Goal: Transaction & Acquisition: Purchase product/service

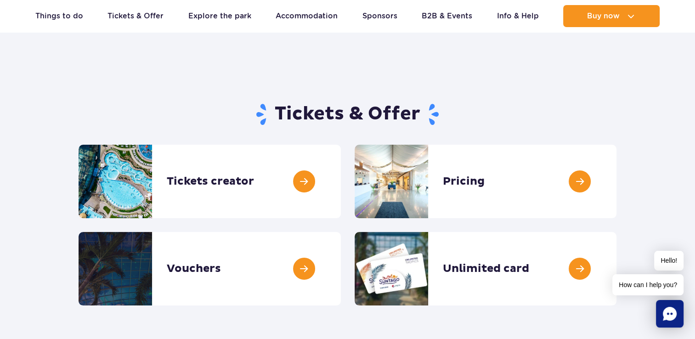
scroll to position [46, 0]
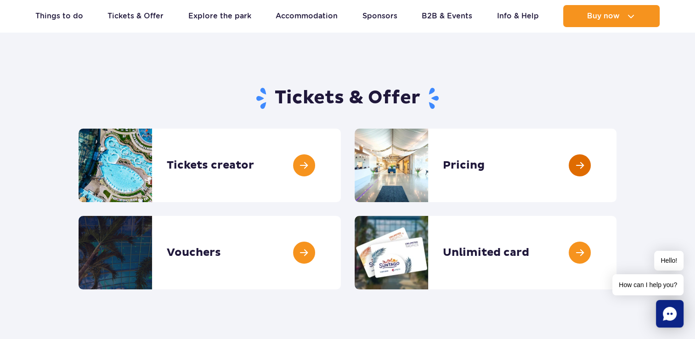
click at [616, 163] on link at bounding box center [616, 165] width 0 height 73
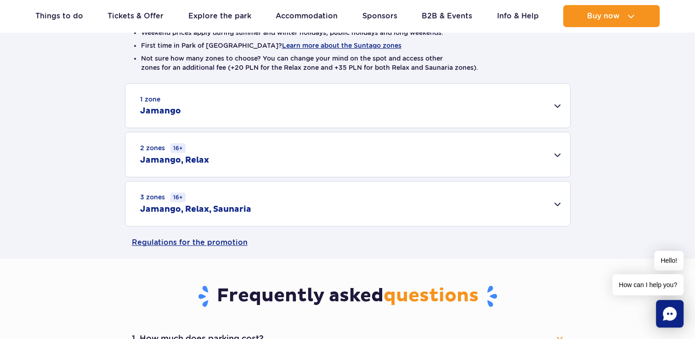
scroll to position [276, 0]
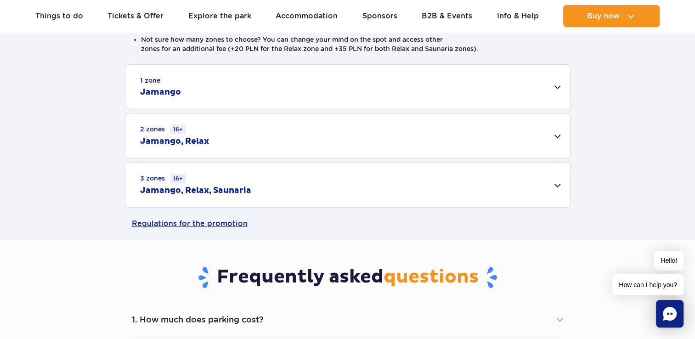
click at [539, 174] on div "3 zones 16+ Jamango, Relax, Saunaria" at bounding box center [347, 185] width 444 height 45
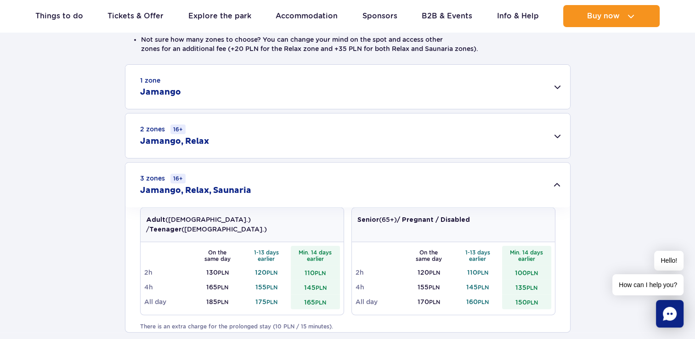
click at [516, 87] on div "1 zone Jamango" at bounding box center [347, 87] width 444 height 44
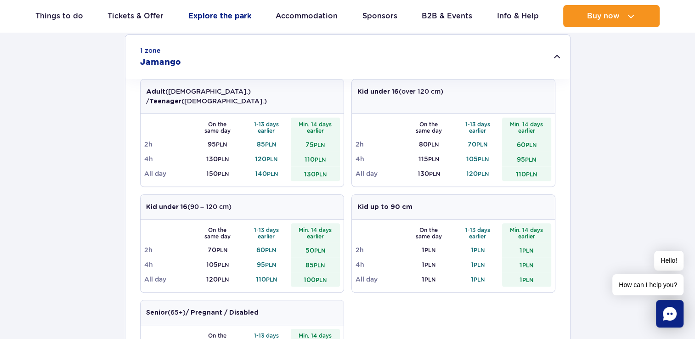
scroll to position [321, 0]
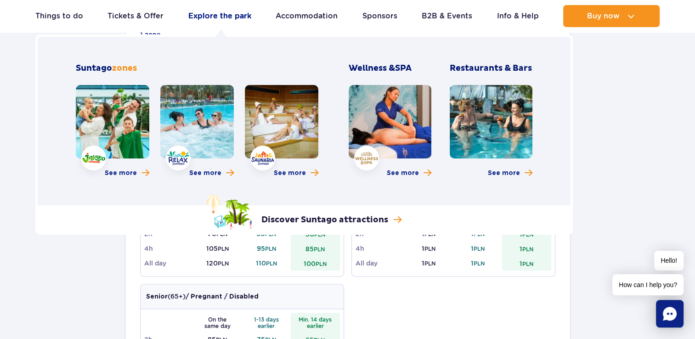
click at [241, 14] on link "Explore the park" at bounding box center [219, 16] width 63 height 22
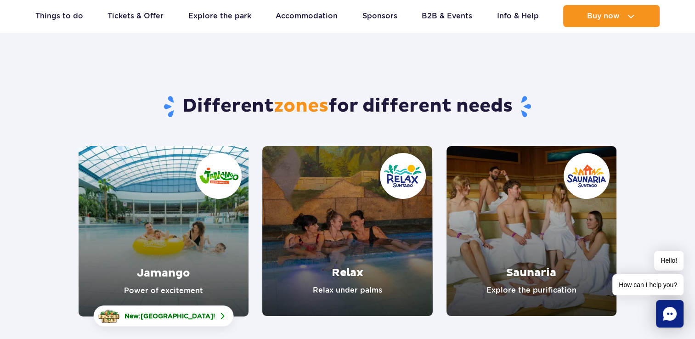
scroll to position [46, 0]
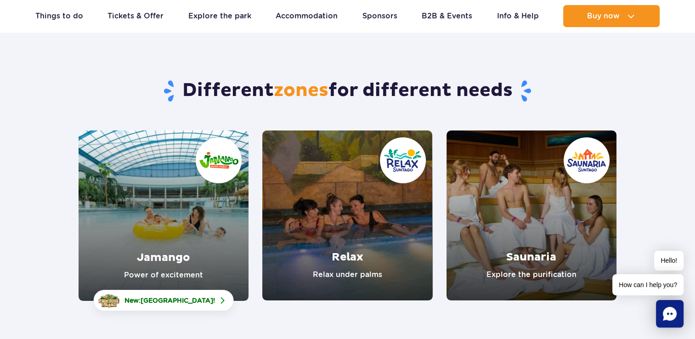
click at [178, 208] on link "Jamango" at bounding box center [164, 215] width 170 height 170
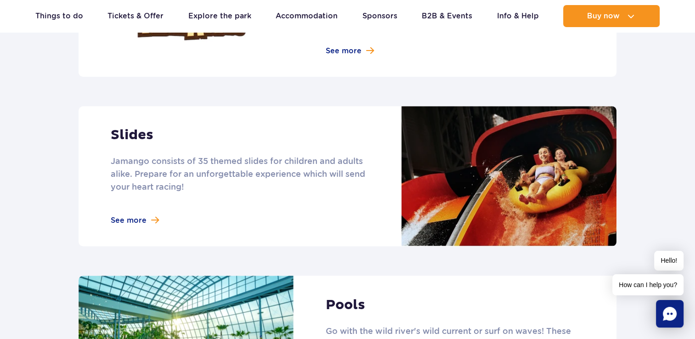
scroll to position [827, 0]
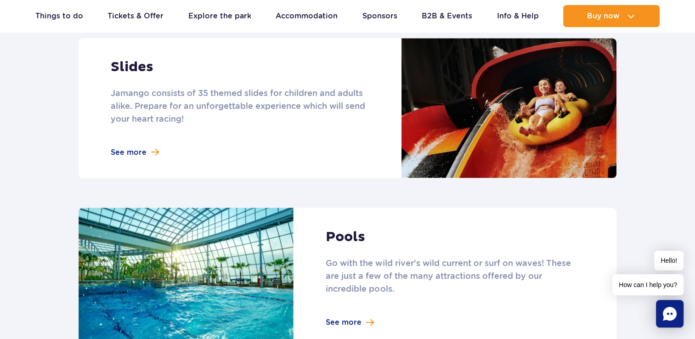
click at [142, 135] on link at bounding box center [348, 108] width 538 height 140
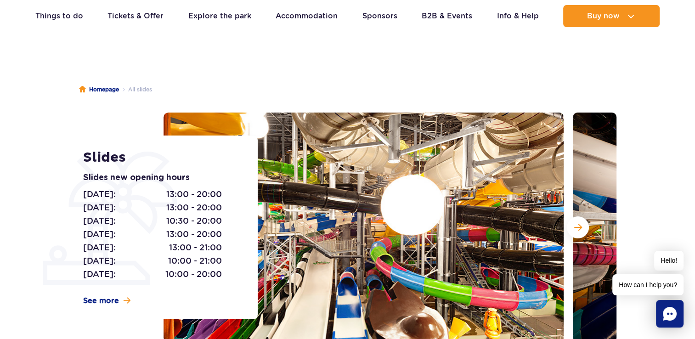
scroll to position [92, 0]
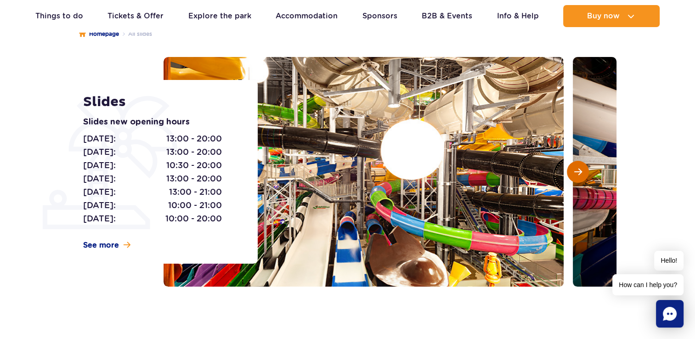
click at [579, 168] on span "Next slide" at bounding box center [578, 172] width 8 height 8
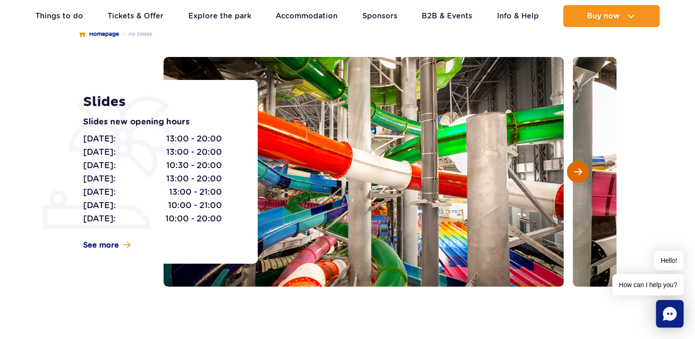
click at [579, 168] on span "Next slide" at bounding box center [578, 172] width 8 height 8
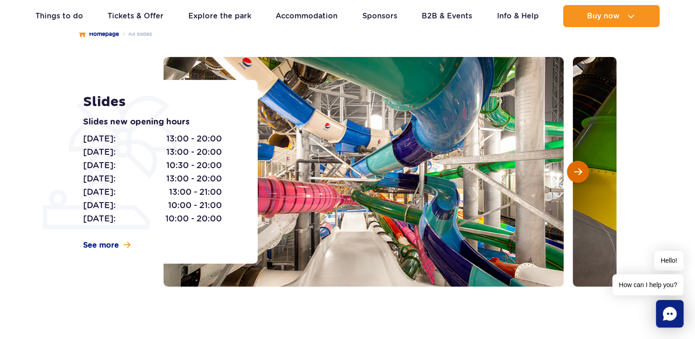
click at [579, 168] on span "Next slide" at bounding box center [578, 172] width 8 height 8
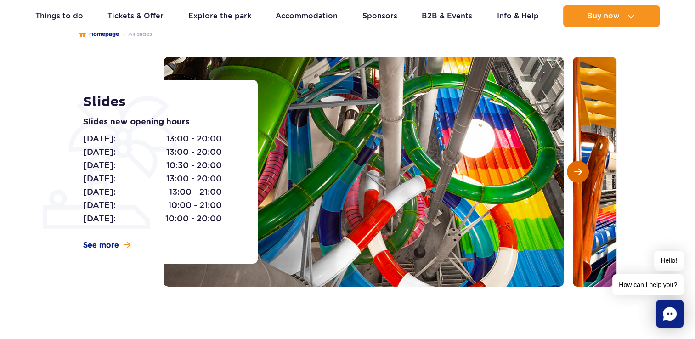
click at [577, 171] on span "Next slide" at bounding box center [578, 172] width 8 height 8
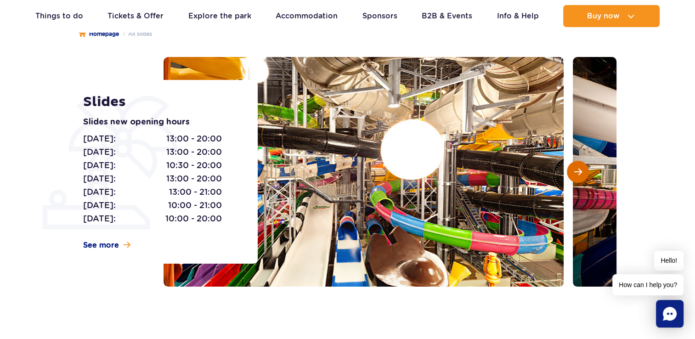
click at [577, 171] on span "Next slide" at bounding box center [578, 172] width 8 height 8
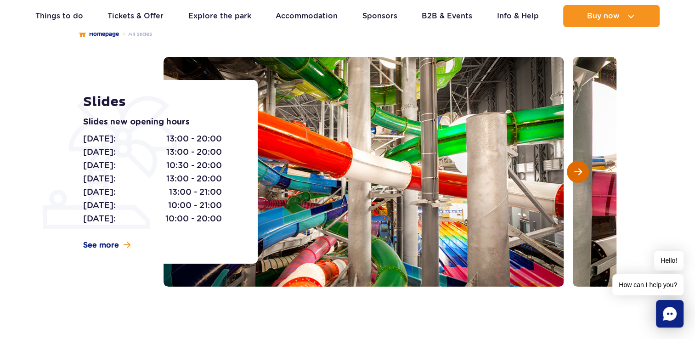
click at [577, 171] on span "Next slide" at bounding box center [578, 172] width 8 height 8
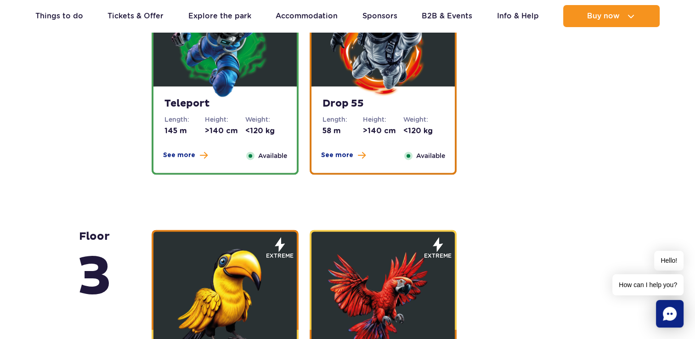
scroll to position [1102, 0]
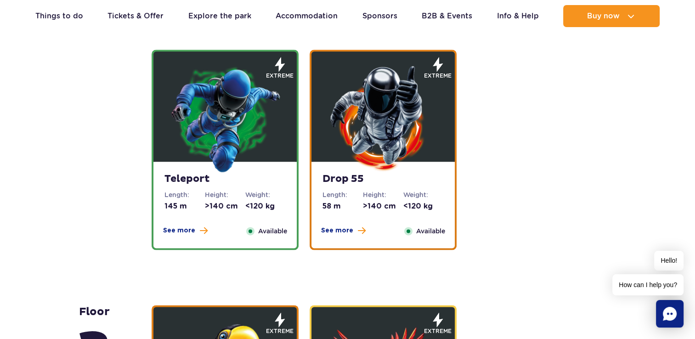
click at [231, 153] on img at bounding box center [225, 118] width 110 height 110
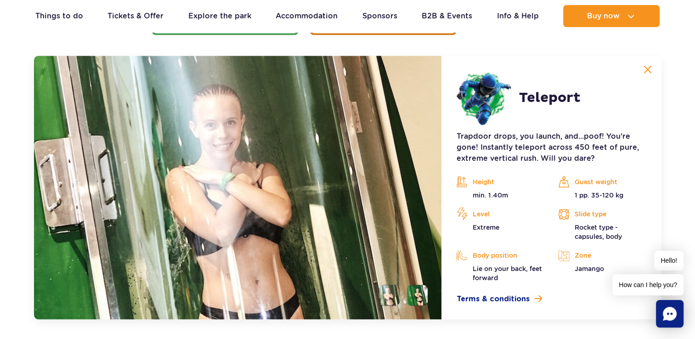
scroll to position [1409, 0]
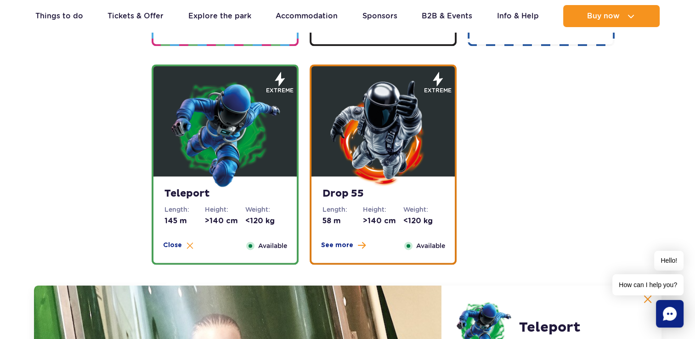
click at [354, 107] on img at bounding box center [383, 133] width 110 height 110
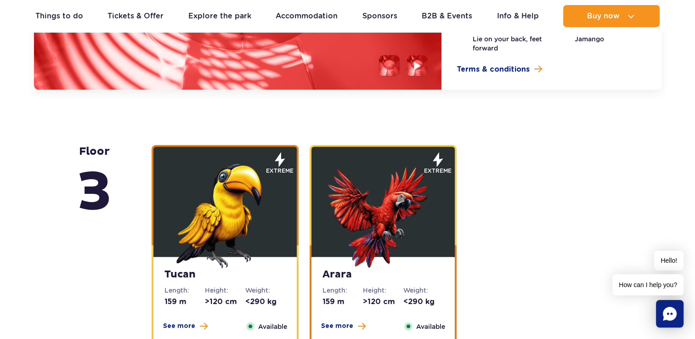
scroll to position [1363, 0]
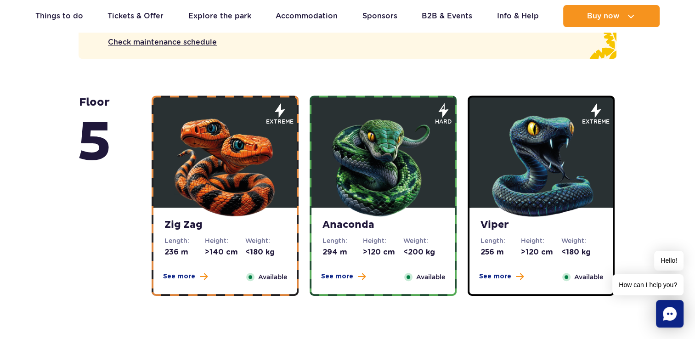
click at [255, 168] on img at bounding box center [225, 164] width 110 height 110
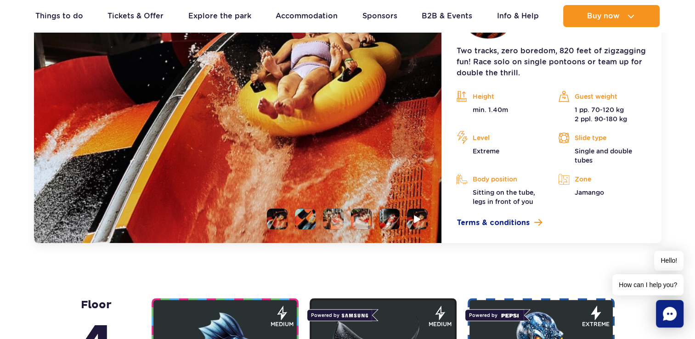
scroll to position [889, 0]
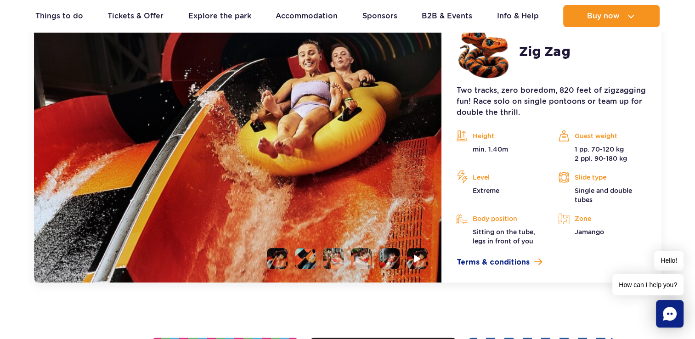
click at [301, 264] on li at bounding box center [305, 258] width 21 height 21
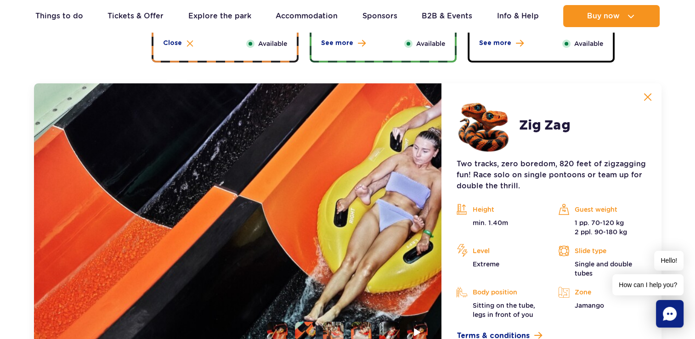
scroll to position [843, 0]
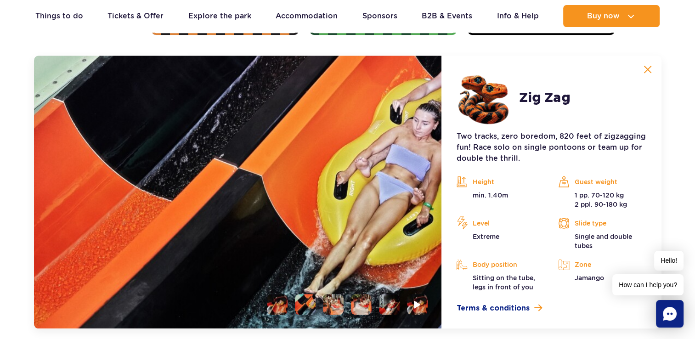
click at [337, 301] on li at bounding box center [333, 304] width 21 height 21
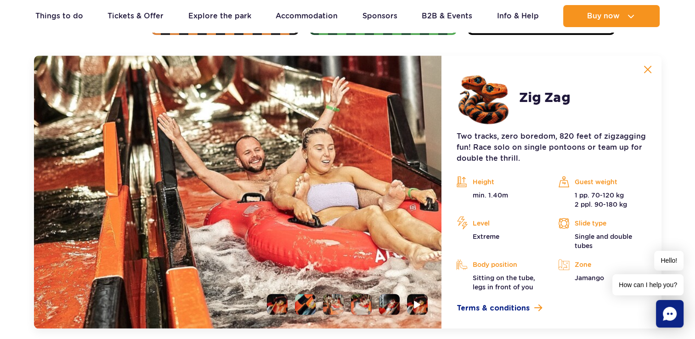
click at [356, 301] on li at bounding box center [361, 304] width 21 height 21
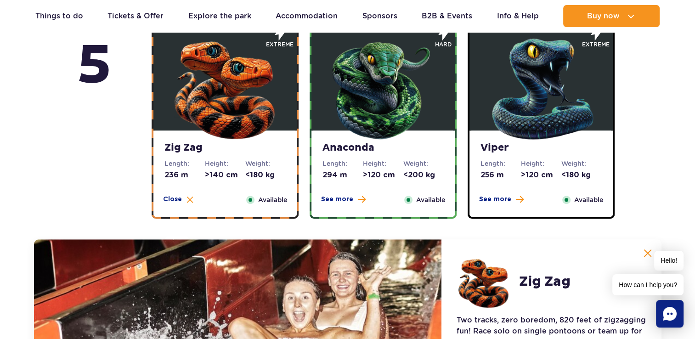
click at [356, 122] on img at bounding box center [383, 87] width 110 height 110
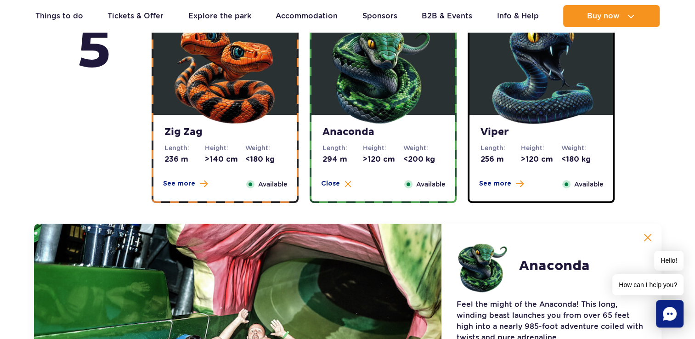
scroll to position [659, 0]
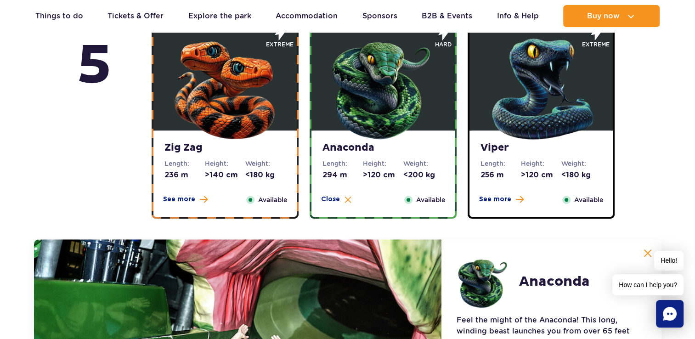
click at [515, 133] on img at bounding box center [541, 87] width 110 height 110
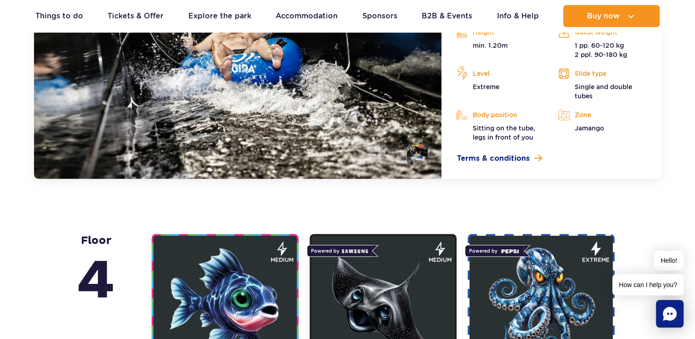
scroll to position [1027, 0]
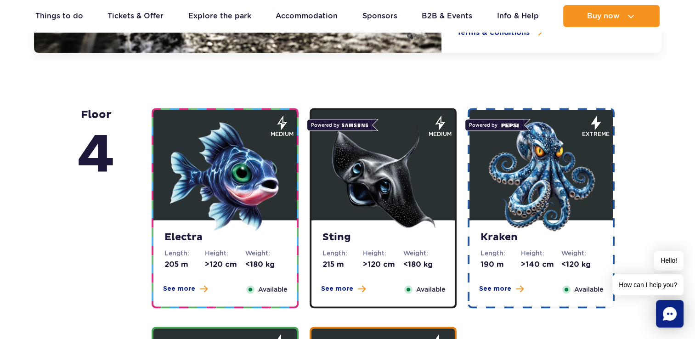
click at [248, 196] on img at bounding box center [225, 176] width 110 height 110
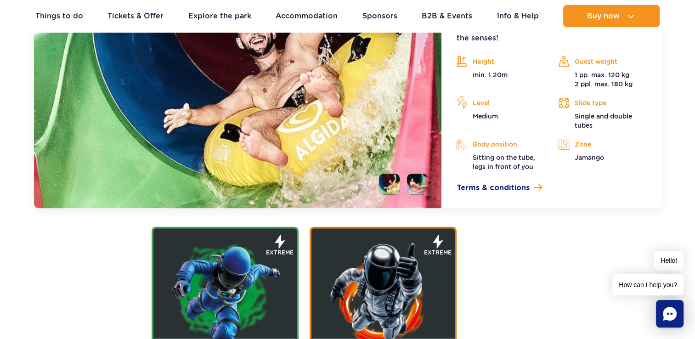
scroll to position [1236, 0]
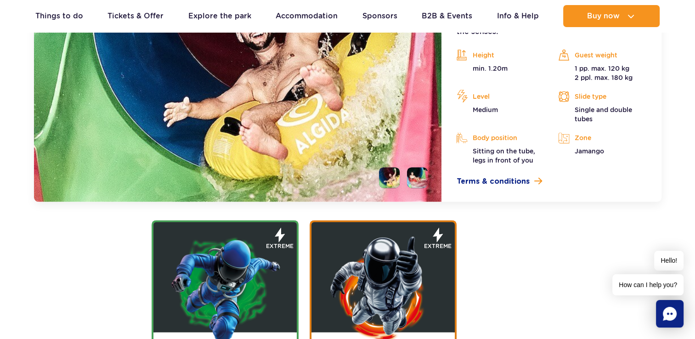
click at [412, 177] on li at bounding box center [417, 177] width 21 height 21
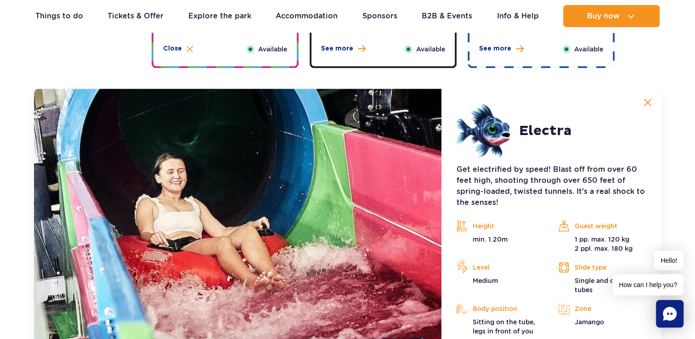
scroll to position [961, 0]
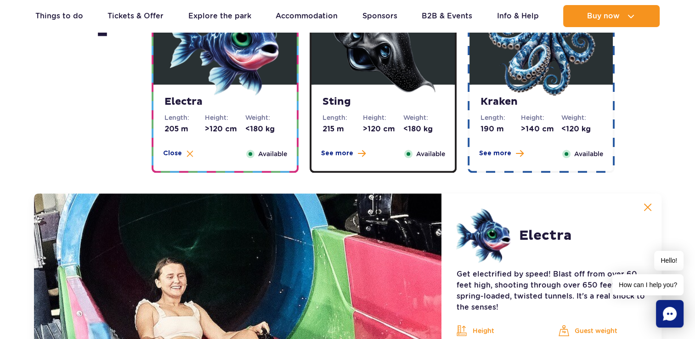
click at [364, 87] on img at bounding box center [383, 41] width 110 height 110
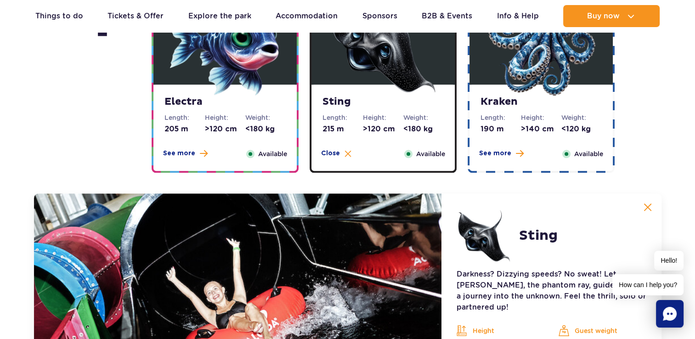
click at [558, 76] on img at bounding box center [541, 41] width 110 height 110
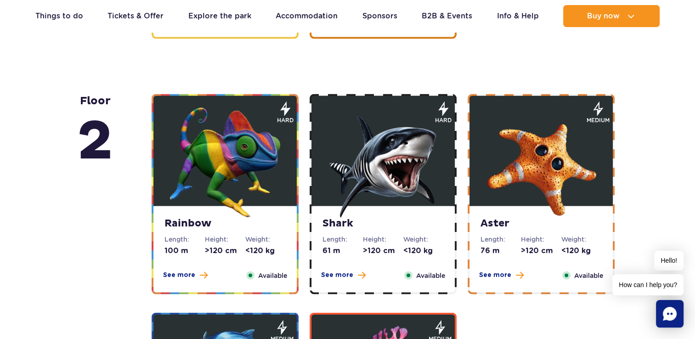
scroll to position [1879, 0]
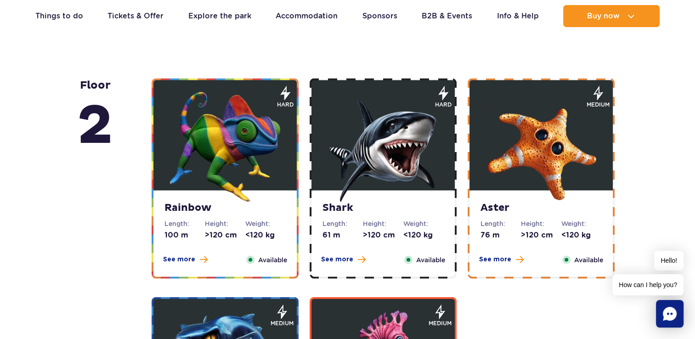
click at [234, 163] on img at bounding box center [225, 147] width 110 height 110
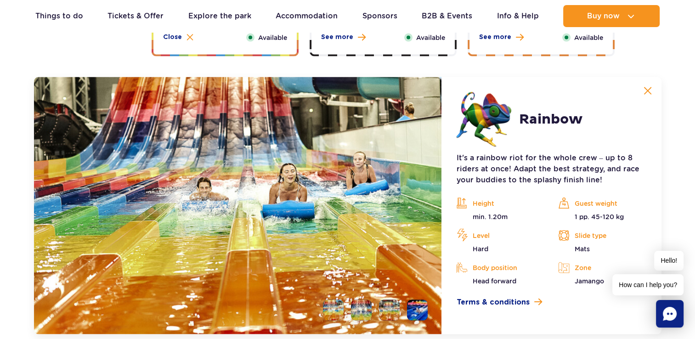
scroll to position [1828, 0]
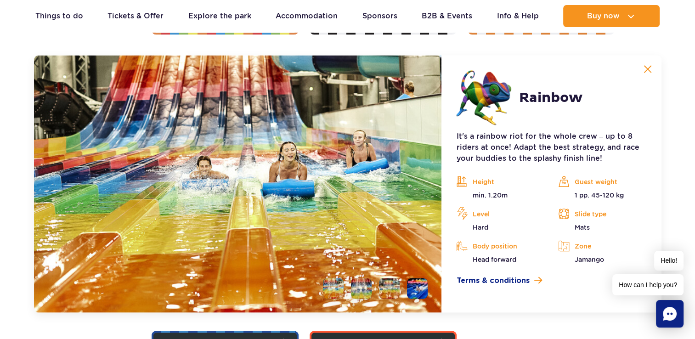
click at [362, 278] on li at bounding box center [361, 288] width 21 height 21
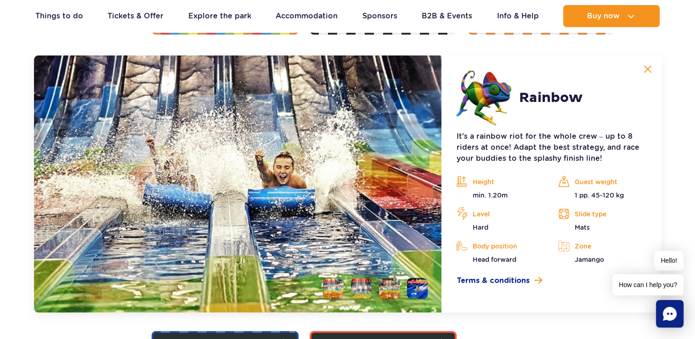
click at [382, 280] on li at bounding box center [389, 288] width 21 height 21
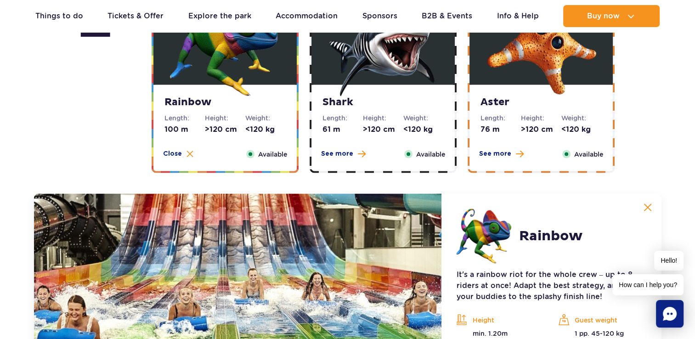
click at [394, 56] on img at bounding box center [383, 41] width 110 height 110
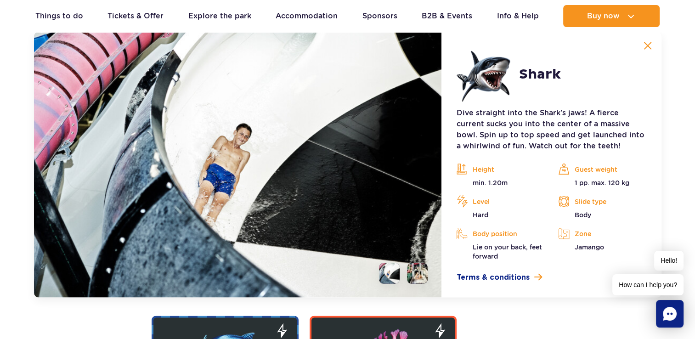
scroll to position [1782, 0]
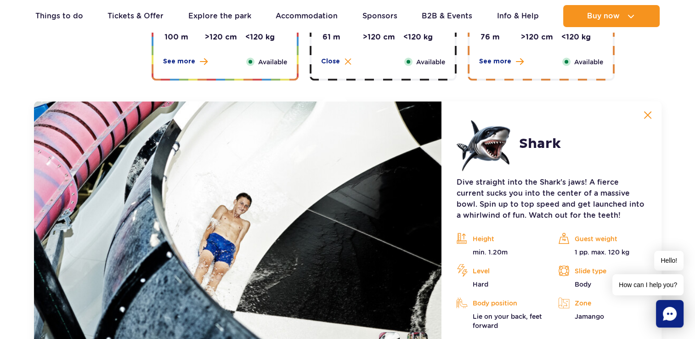
click at [523, 46] on div "Aster Length: 76 m Height: >120 cm Weight: <120 kg See more Close Available" at bounding box center [540, 36] width 143 height 86
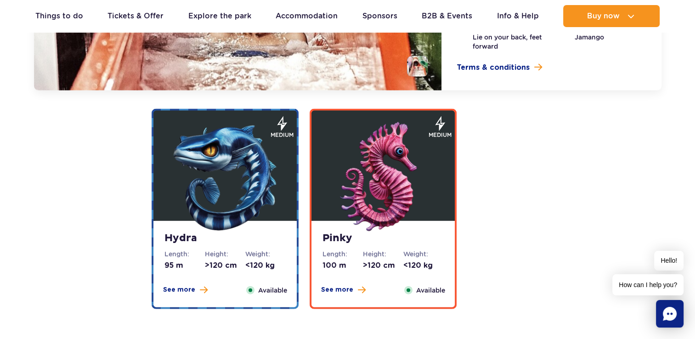
scroll to position [2103, 0]
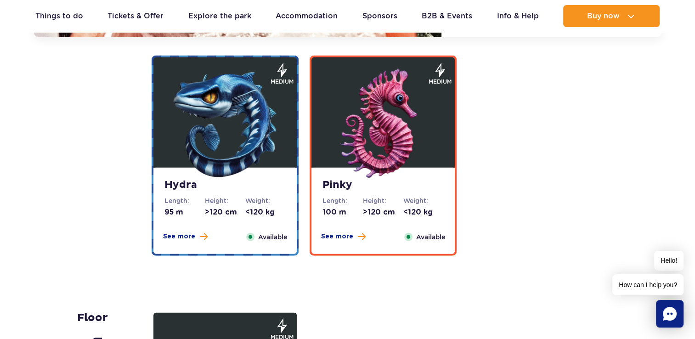
click at [222, 148] on img at bounding box center [225, 124] width 110 height 110
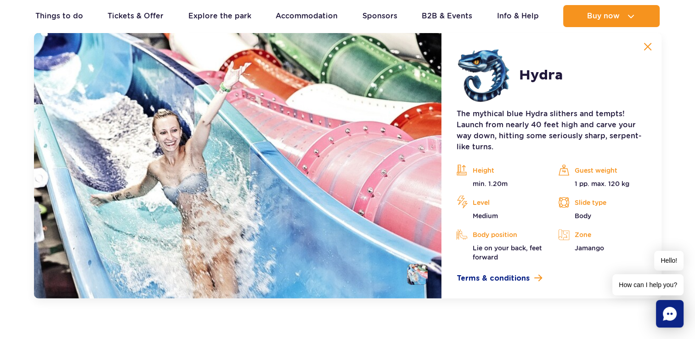
scroll to position [2046, 0]
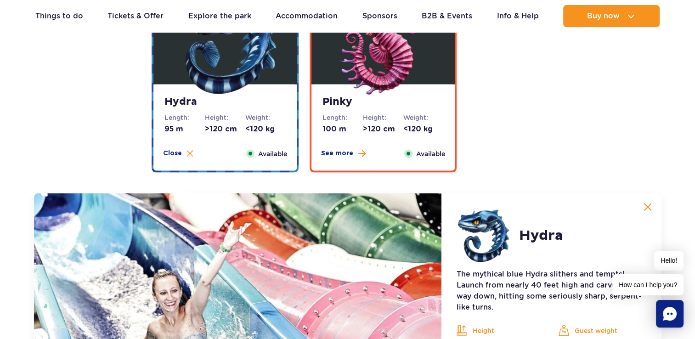
click at [392, 72] on img at bounding box center [383, 41] width 110 height 110
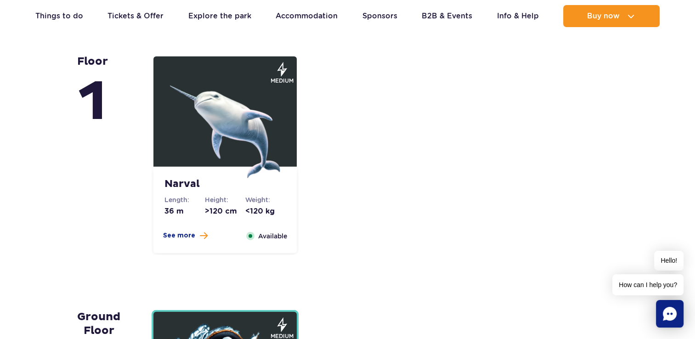
click at [239, 139] on img at bounding box center [225, 123] width 110 height 110
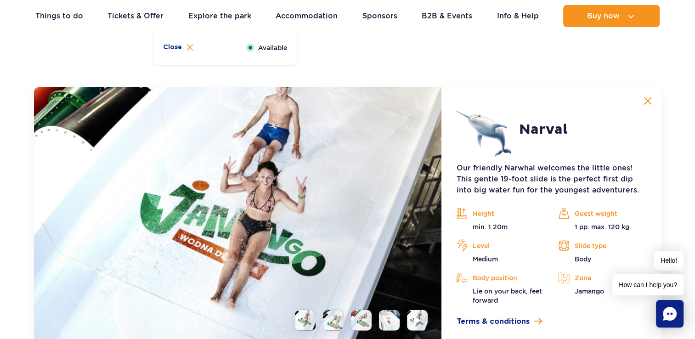
scroll to position [2301, 0]
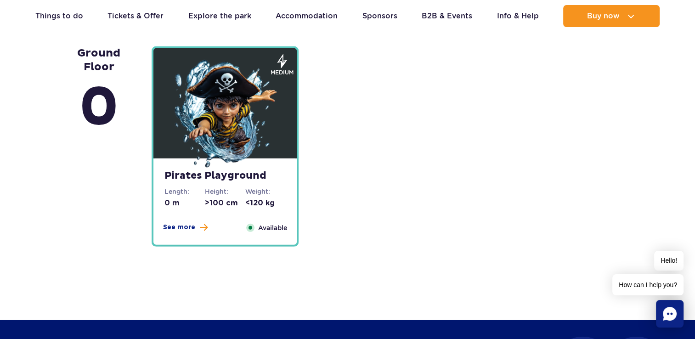
click at [242, 139] on img at bounding box center [225, 115] width 110 height 110
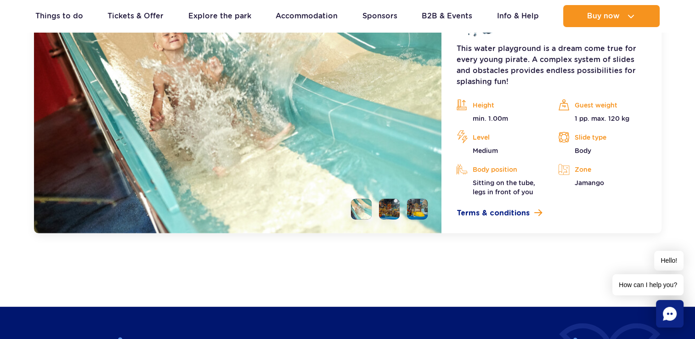
scroll to position [2649, 0]
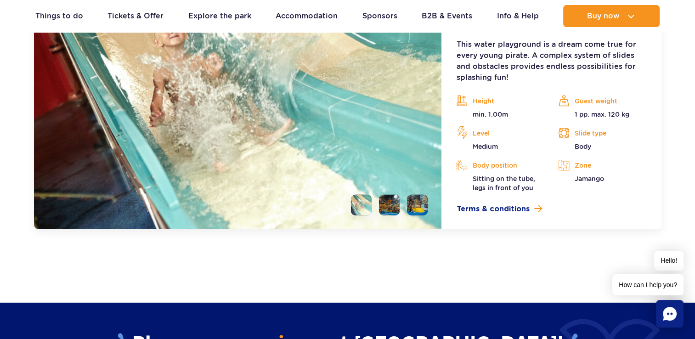
click at [381, 206] on li at bounding box center [389, 205] width 21 height 21
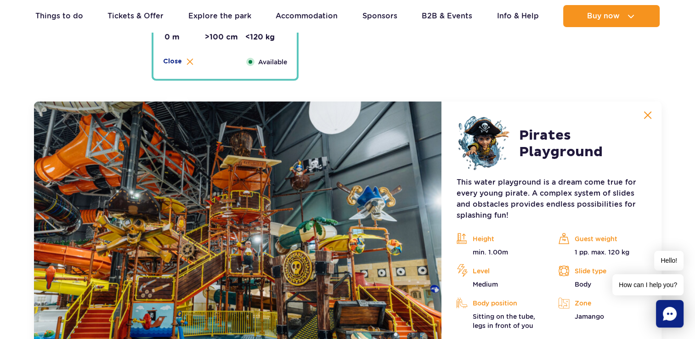
scroll to position [2465, 0]
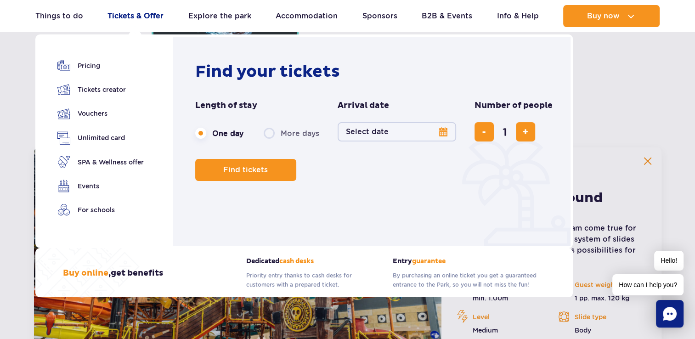
click at [137, 16] on link "Tickets & Offer" at bounding box center [135, 16] width 56 height 22
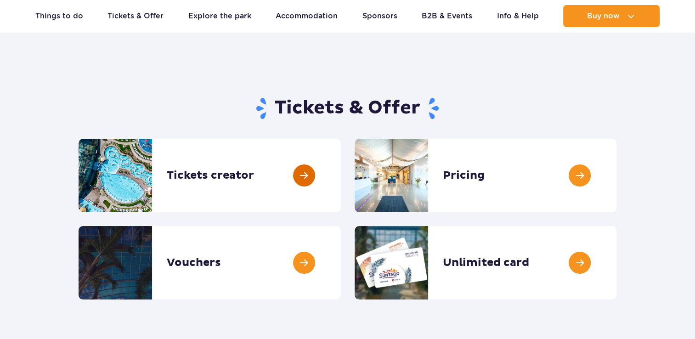
scroll to position [46, 0]
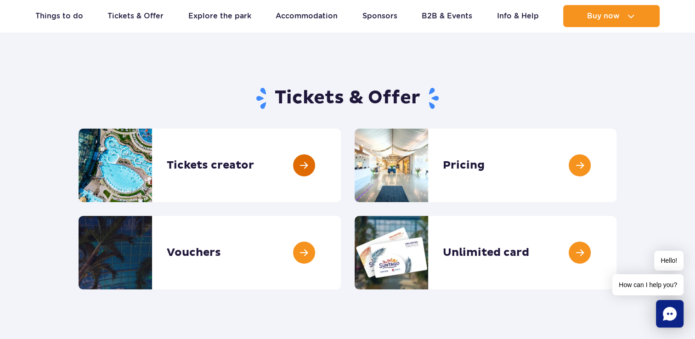
click at [341, 164] on link at bounding box center [341, 165] width 0 height 73
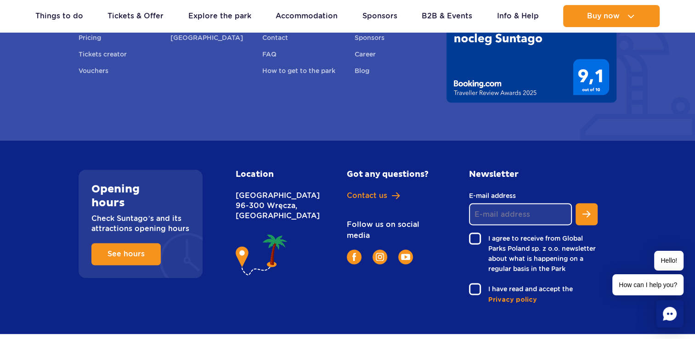
scroll to position [1344, 0]
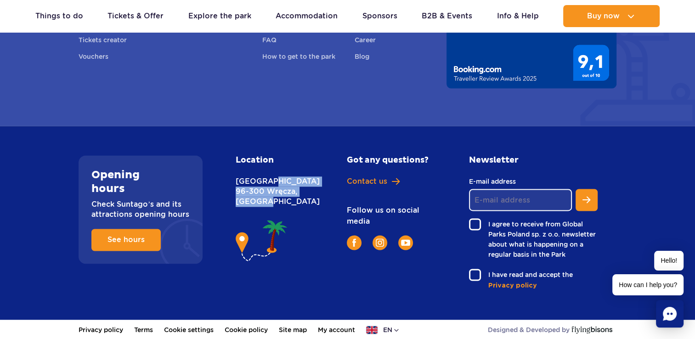
drag, startPoint x: 236, startPoint y: 179, endPoint x: 263, endPoint y: 214, distance: 44.9
click at [263, 207] on p "Nowy Świat [STREET_ADDRESS]" at bounding box center [271, 191] width 71 height 30
copy p "Nowy Świat [STREET_ADDRESS]"
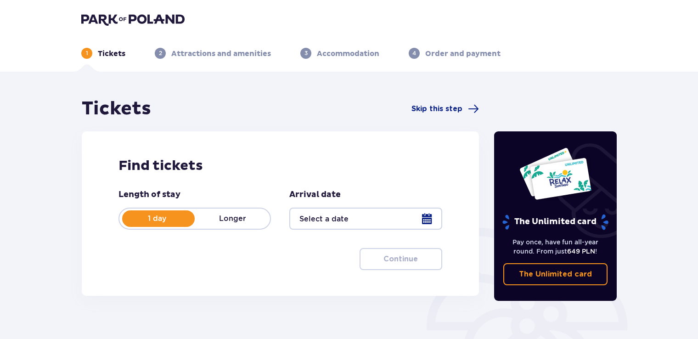
scroll to position [46, 0]
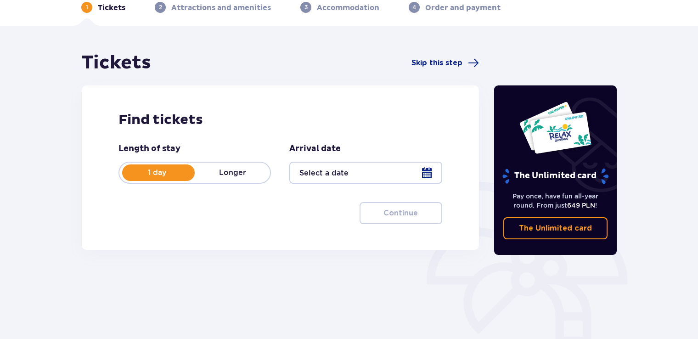
click at [421, 171] on div at bounding box center [365, 173] width 152 height 22
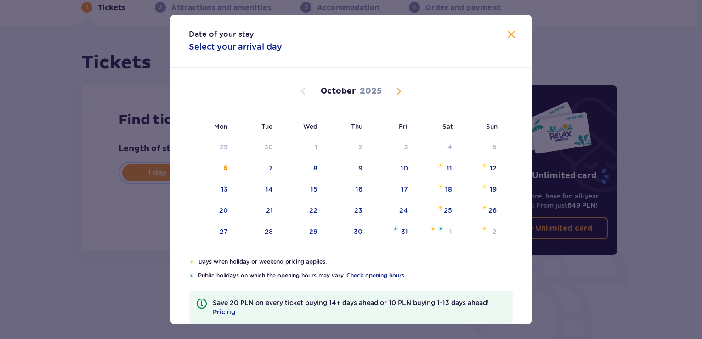
click at [394, 93] on span "Next month" at bounding box center [398, 91] width 11 height 11
click at [394, 91] on span "Next month" at bounding box center [398, 91] width 11 height 11
click at [580, 42] on div "Date of your stay Select your arrival day Mon Tue Wed Thu Fri Sat Sun November …" at bounding box center [351, 169] width 702 height 339
